Goal: Information Seeking & Learning: Stay updated

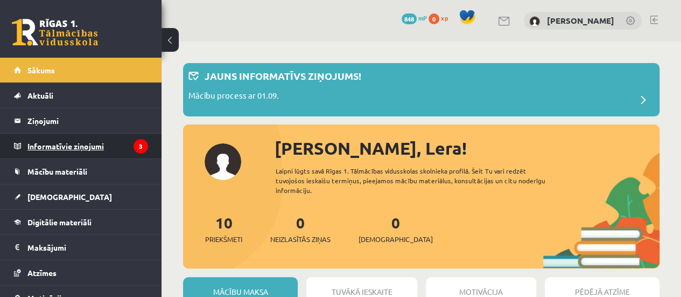
click at [100, 147] on legend "Informatīvie ziņojumi 3" at bounding box center [87, 145] width 121 height 25
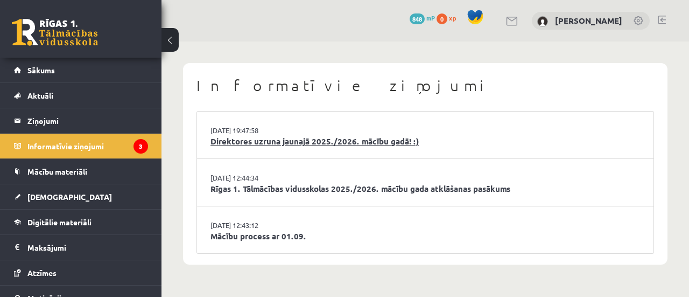
click at [358, 142] on link "Direktores uzruna jaunajā 2025./2026. mācību gadā! :)" at bounding box center [424, 141] width 429 height 12
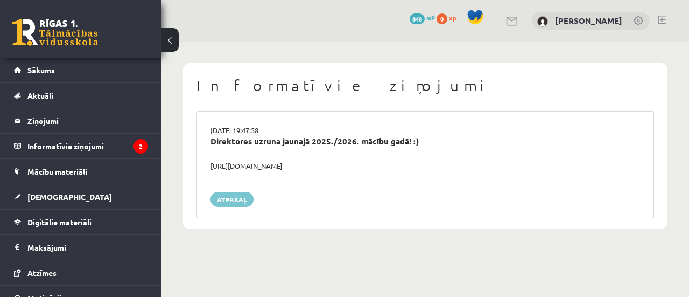
click at [224, 199] on link "Atpakaļ" at bounding box center [231, 199] width 43 height 15
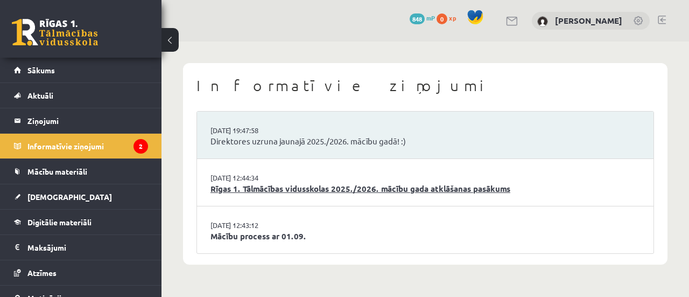
click at [284, 188] on link "Rīgas 1. Tālmācības vidusskolas 2025./2026. mācību gada atklāšanas pasākums" at bounding box center [424, 188] width 429 height 12
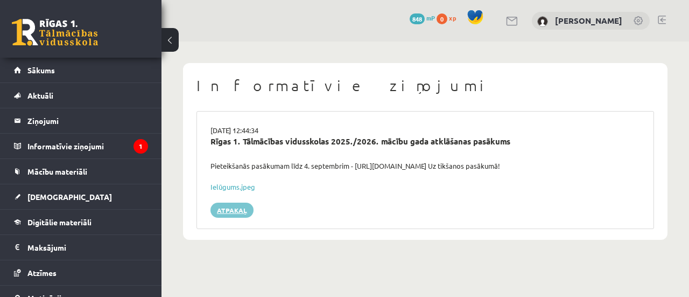
click at [231, 216] on link "Atpakaļ" at bounding box center [231, 209] width 43 height 15
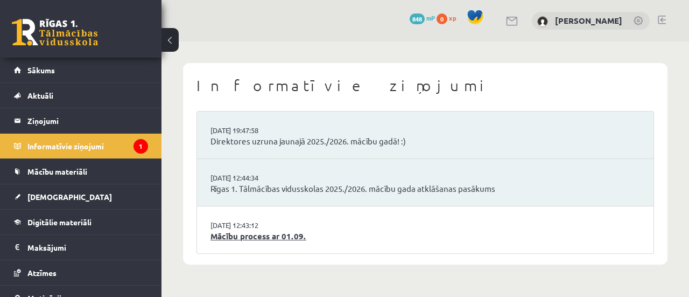
click at [260, 241] on link "Mācību process ar 01.09." at bounding box center [424, 236] width 429 height 12
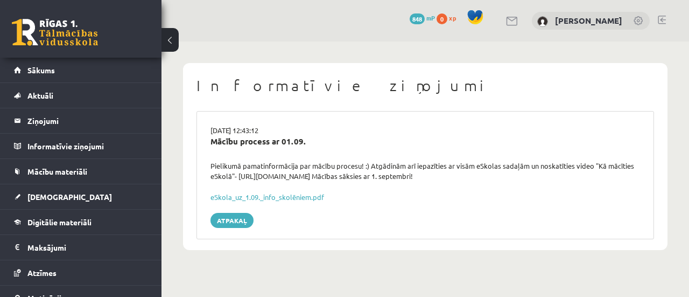
click at [291, 202] on div "eSkola_uz_1.09._info_skolēniem.pdf" at bounding box center [424, 197] width 429 height 11
click at [283, 199] on link "eSkola_uz_1.09._info_skolēniem.pdf" at bounding box center [267, 196] width 114 height 9
click at [114, 75] on link "Sākums" at bounding box center [81, 70] width 134 height 25
